Goal: Check status: Check status

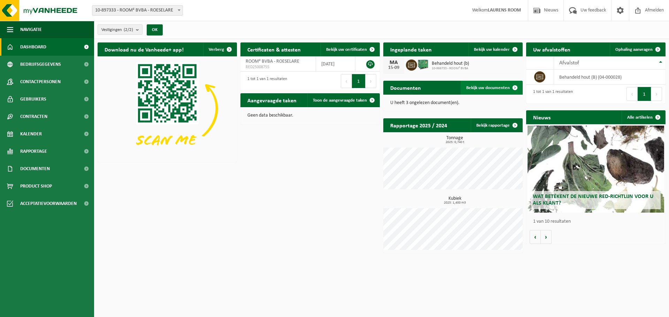
click at [498, 86] on span "Bekijk uw documenten" at bounding box center [488, 88] width 44 height 5
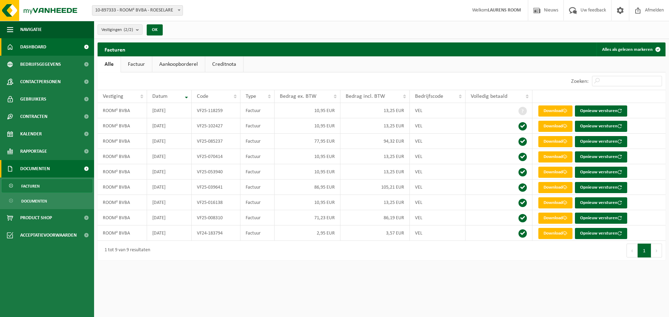
click at [35, 52] on span "Dashboard" at bounding box center [33, 46] width 26 height 17
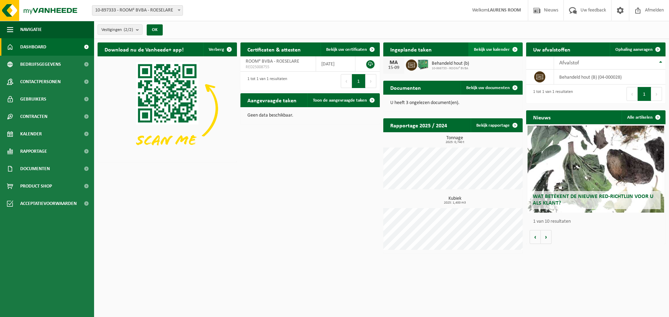
click at [485, 51] on span "Bekijk uw kalender" at bounding box center [492, 49] width 36 height 5
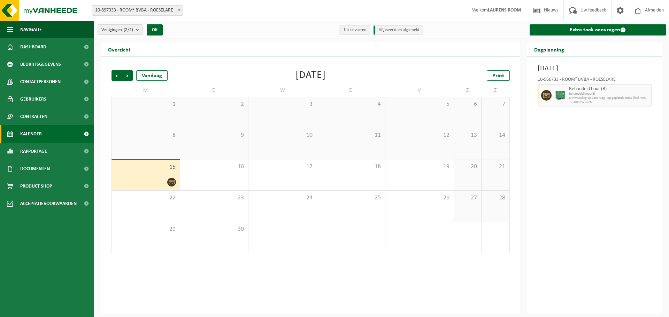
click at [162, 178] on div at bounding box center [145, 182] width 61 height 9
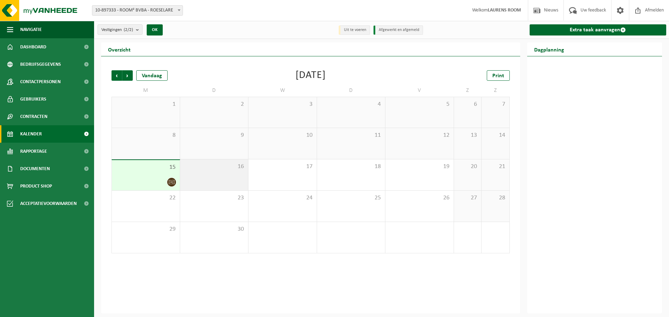
click at [189, 179] on div "16" at bounding box center [214, 175] width 68 height 31
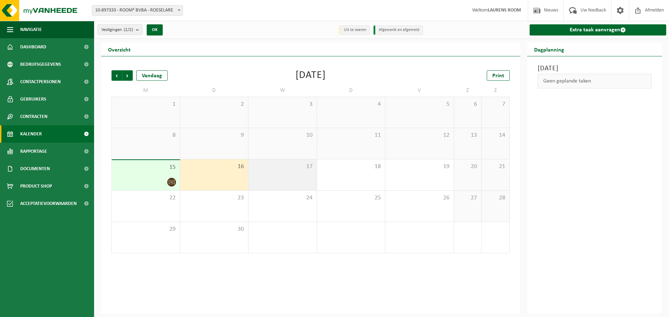
click at [283, 176] on div "17" at bounding box center [282, 175] width 68 height 31
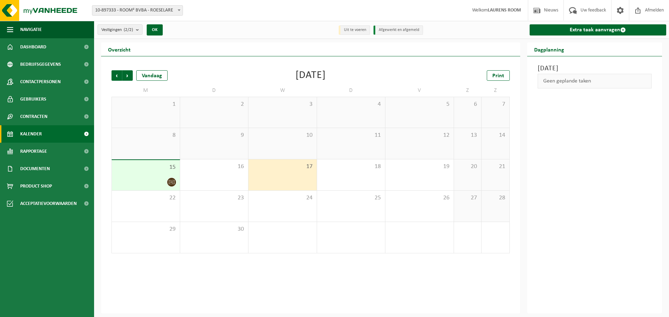
click at [175, 181] on span at bounding box center [171, 182] width 9 height 9
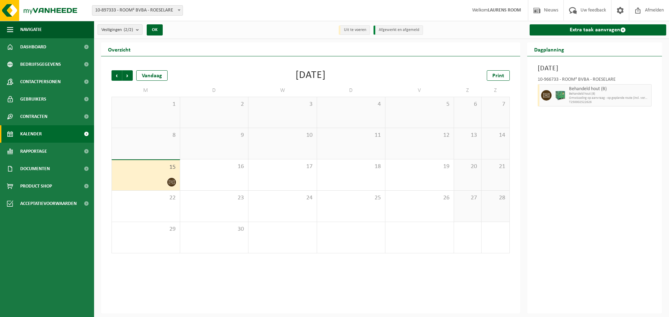
click at [128, 31] on count "(2/2)" at bounding box center [128, 30] width 9 height 5
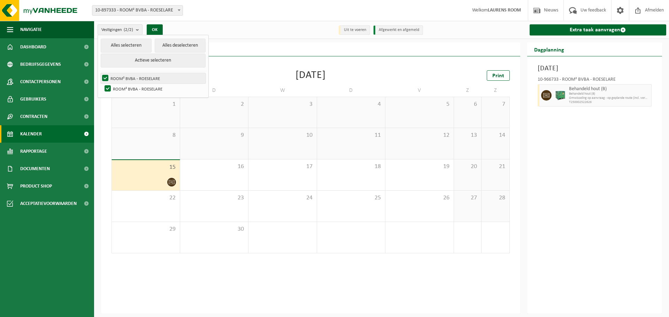
click at [132, 81] on label "ROOM² BVBA - ROESELARE" at bounding box center [153, 78] width 105 height 10
click at [100, 73] on input "ROOM² BVBA - ROESELARE" at bounding box center [99, 73] width 0 height 0
click at [132, 77] on label "ROOM² BVBA - ROESELARE" at bounding box center [153, 78] width 105 height 10
click at [100, 73] on input "ROOM² BVBA - ROESELARE" at bounding box center [99, 73] width 0 height 0
checkbox input "true"
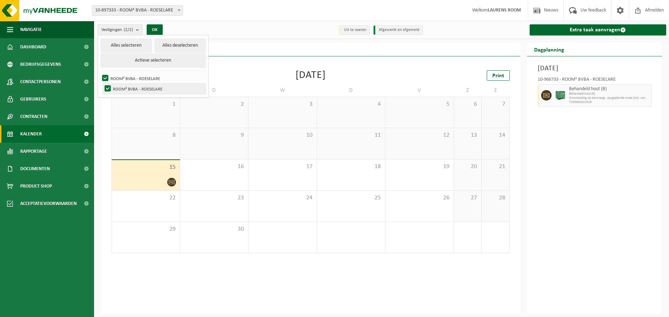
click at [111, 88] on label "ROOM² BVBA - ROESELARE" at bounding box center [154, 89] width 102 height 10
click at [102, 84] on input "ROOM² BVBA - ROESELARE" at bounding box center [102, 83] width 0 height 0
click at [155, 60] on button "Actieve selecteren" at bounding box center [153, 61] width 105 height 14
checkbox input "true"
click at [156, 27] on button "OK" at bounding box center [155, 29] width 16 height 11
